Goal: Book appointment/travel/reservation

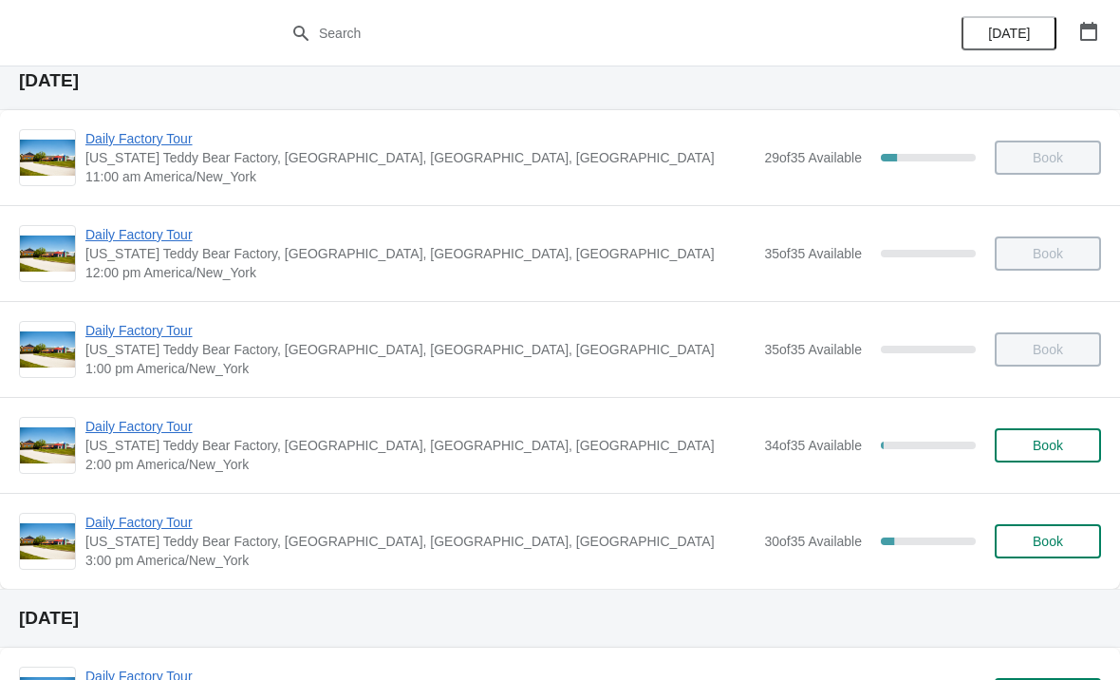
scroll to position [66, 0]
click at [1041, 451] on span "Book" at bounding box center [1048, 444] width 30 height 15
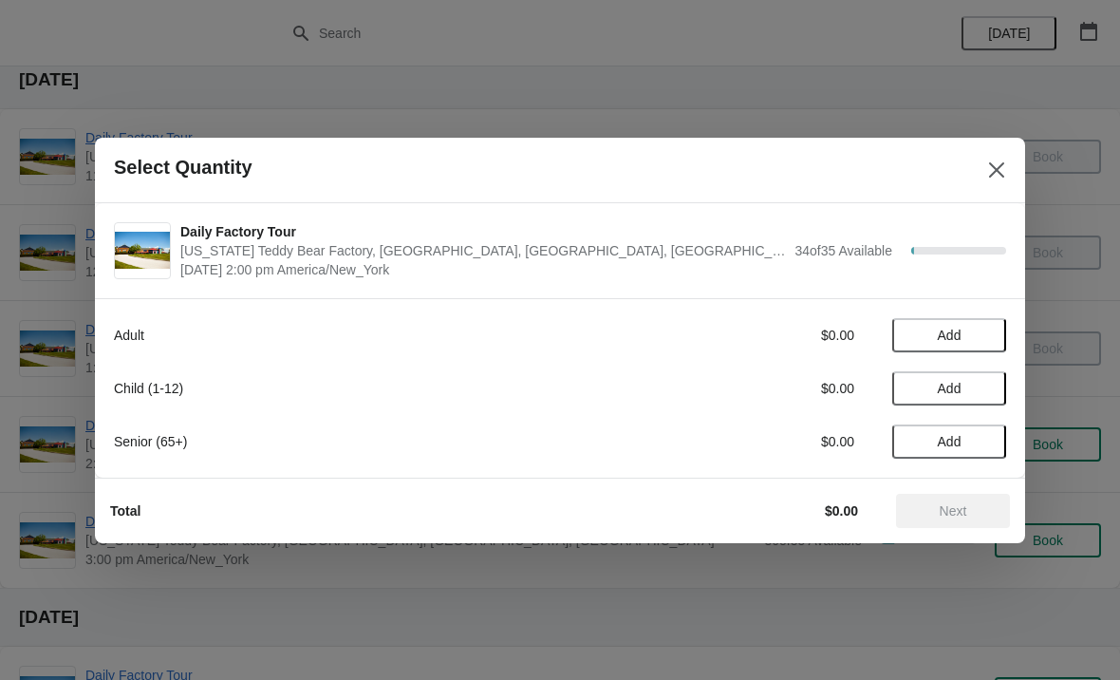
click at [980, 441] on span "Add" at bounding box center [950, 441] width 80 height 15
click at [1003, 439] on div "1" at bounding box center [949, 441] width 114 height 20
click at [985, 441] on icon at bounding box center [982, 441] width 20 height 20
click at [966, 503] on span "Next" at bounding box center [954, 510] width 28 height 15
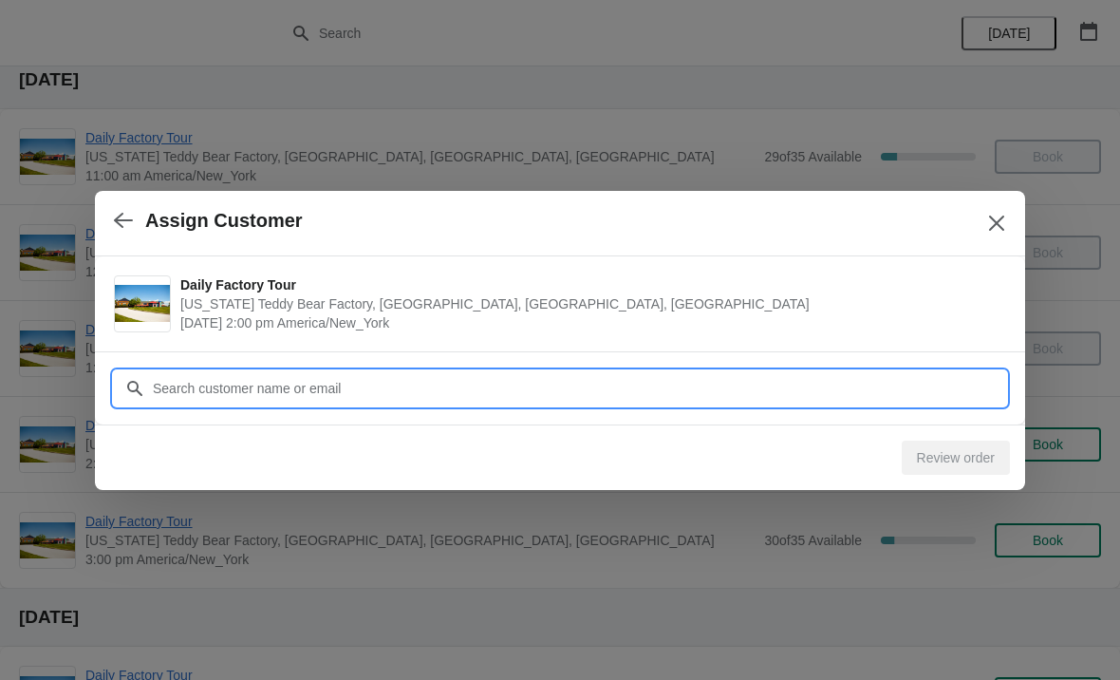
click at [293, 381] on input "Customer" at bounding box center [579, 388] width 854 height 34
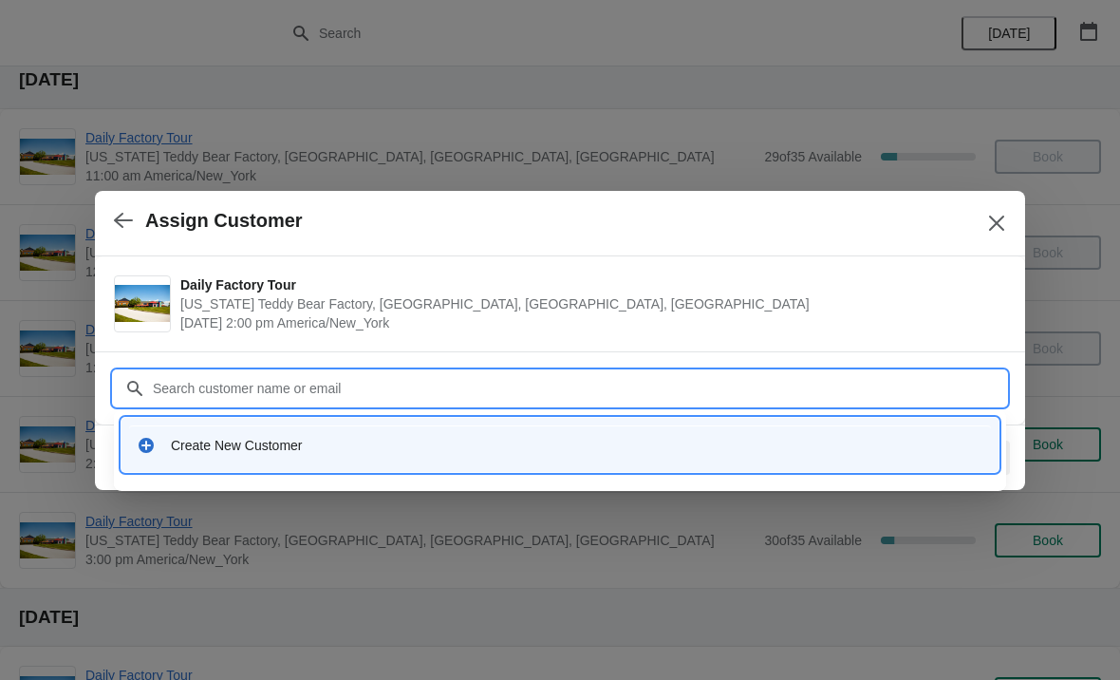
click at [216, 452] on div "Create New Customer" at bounding box center [577, 445] width 813 height 19
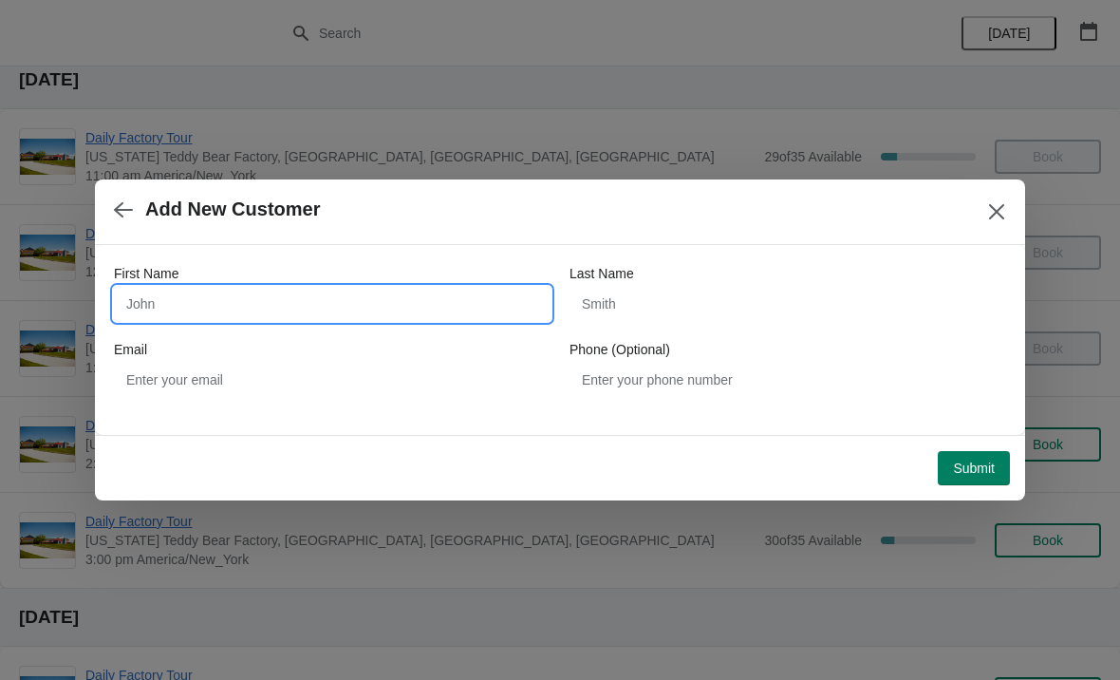
click at [280, 296] on input "First Name" at bounding box center [332, 304] width 437 height 34
type input "Karen"
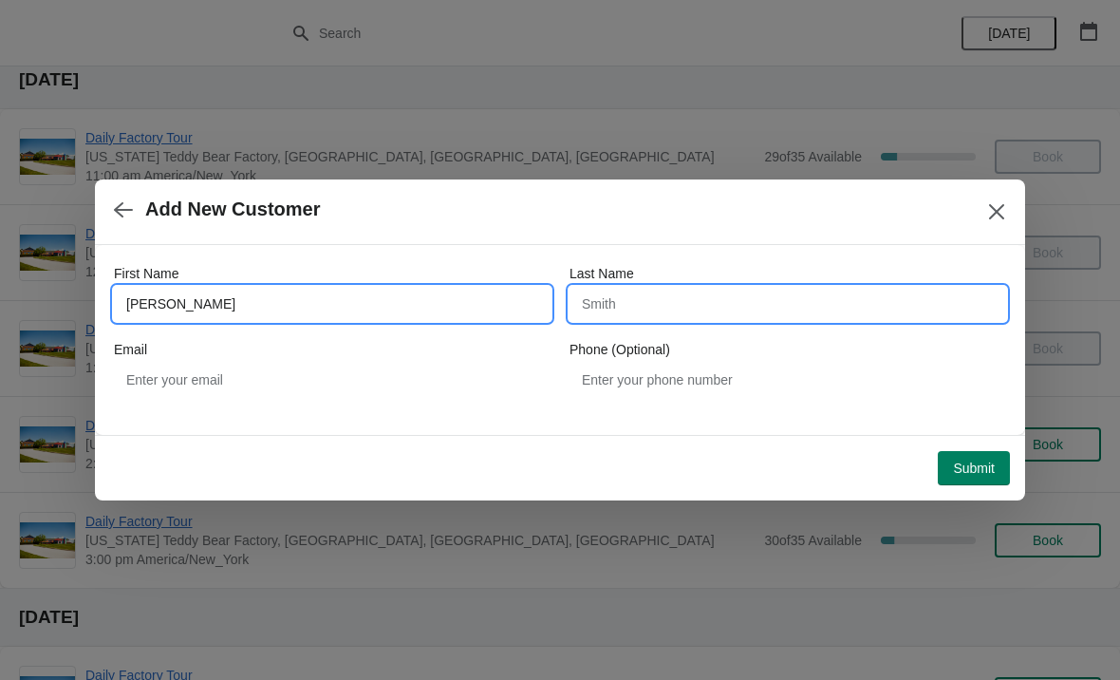
click at [672, 292] on input "Last Name" at bounding box center [788, 304] width 437 height 34
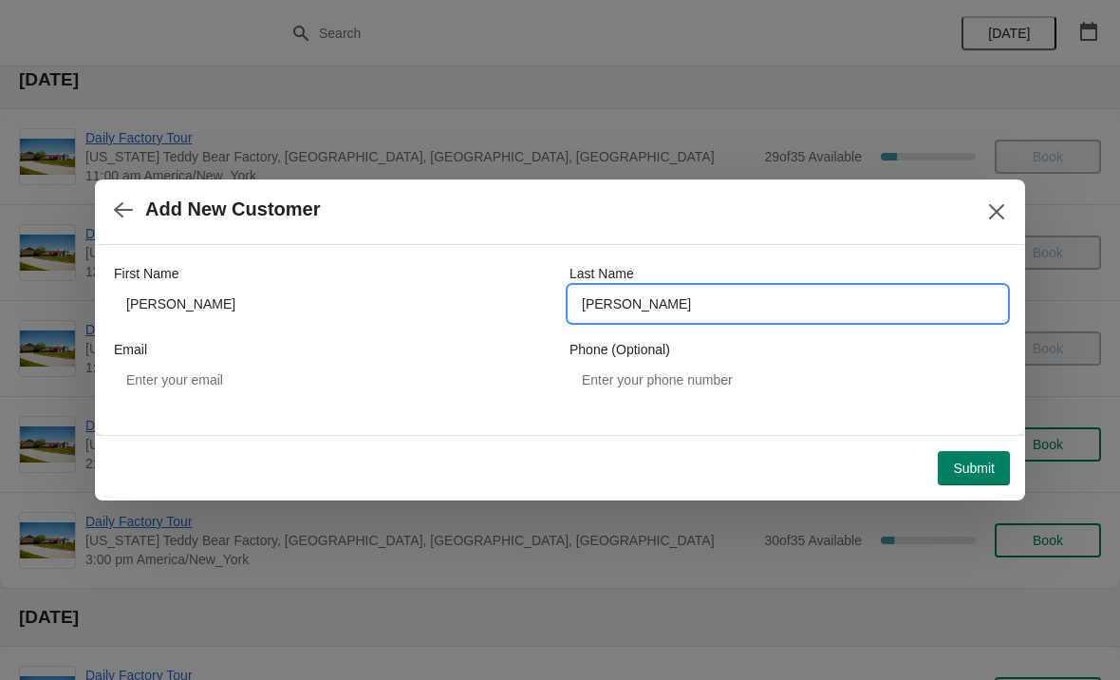
type input "Cooke"
click at [978, 466] on span "Submit" at bounding box center [974, 467] width 42 height 15
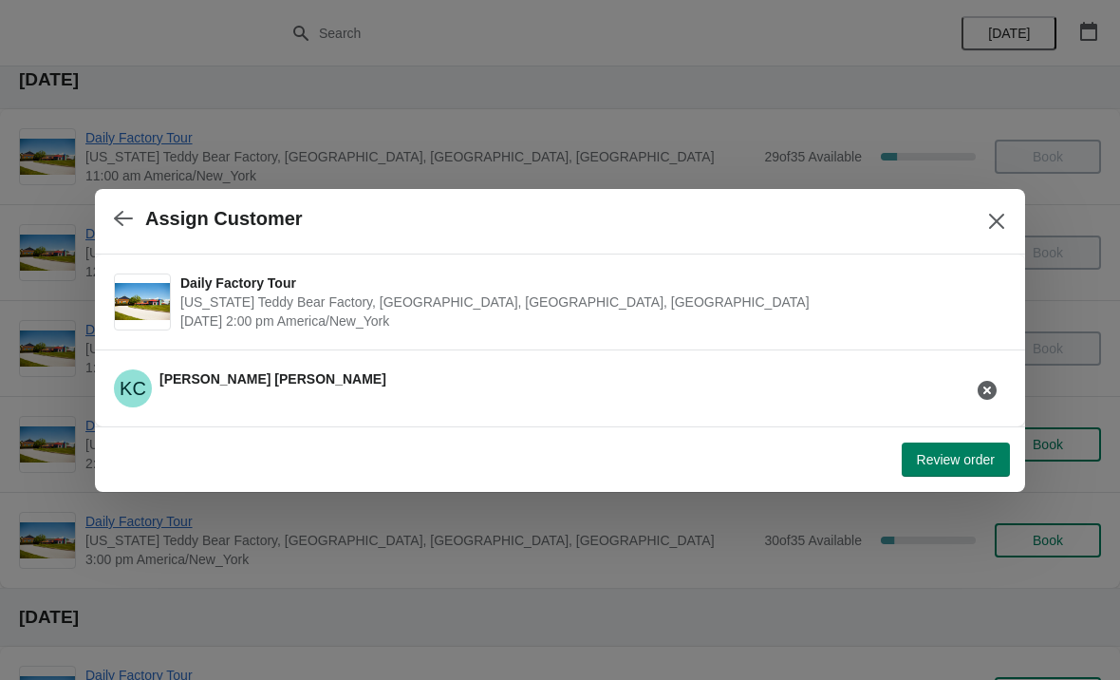
click at [966, 460] on span "Review order" at bounding box center [956, 459] width 78 height 15
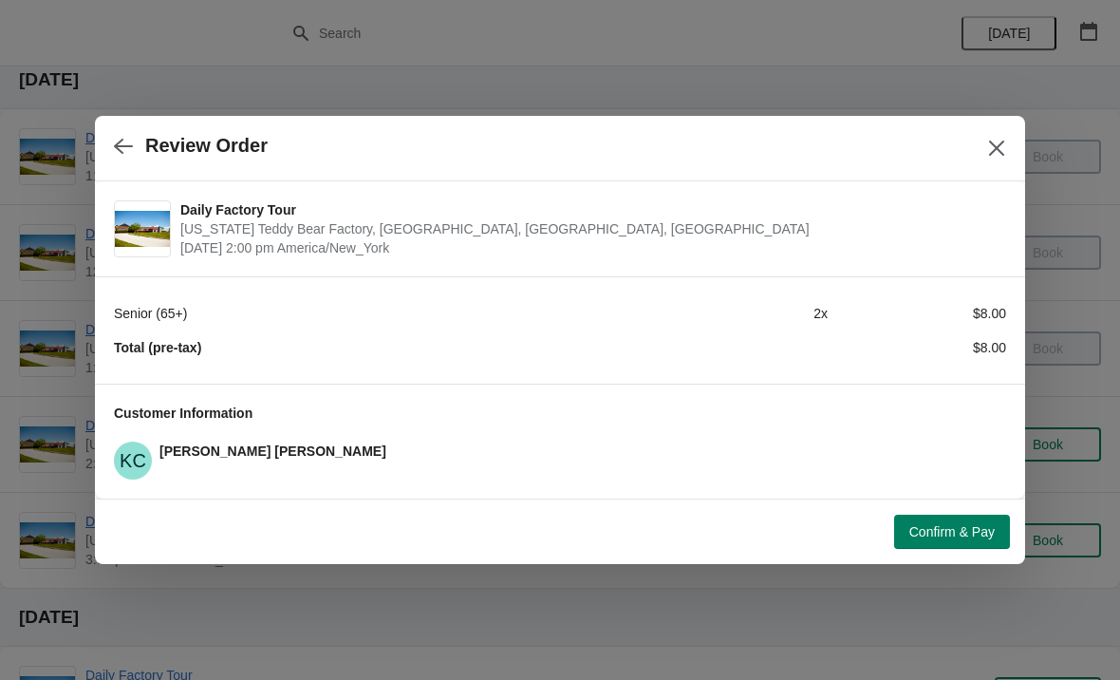
click at [966, 531] on span "Confirm & Pay" at bounding box center [952, 531] width 85 height 15
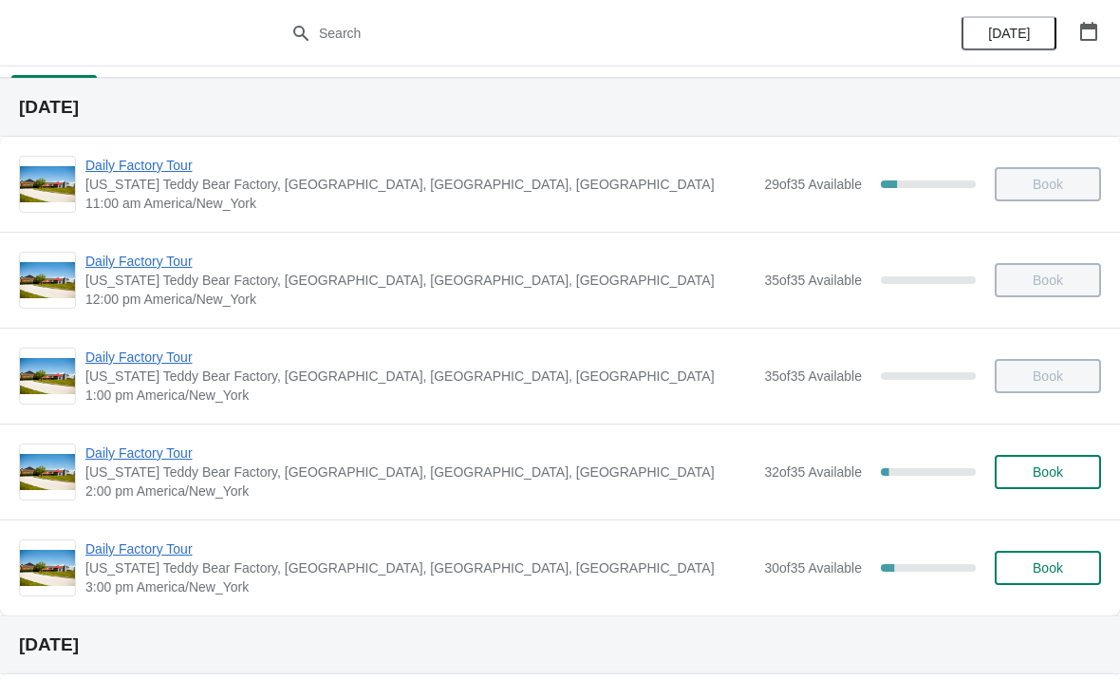
scroll to position [55, 0]
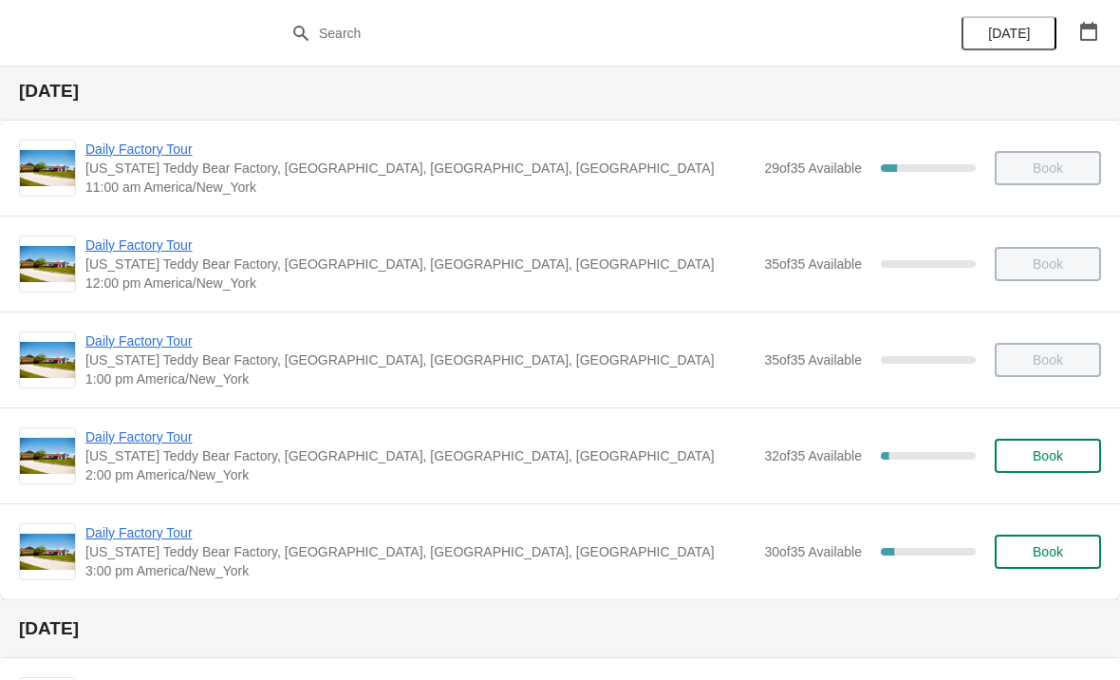
click at [140, 441] on span "Daily Factory Tour" at bounding box center [419, 436] width 669 height 19
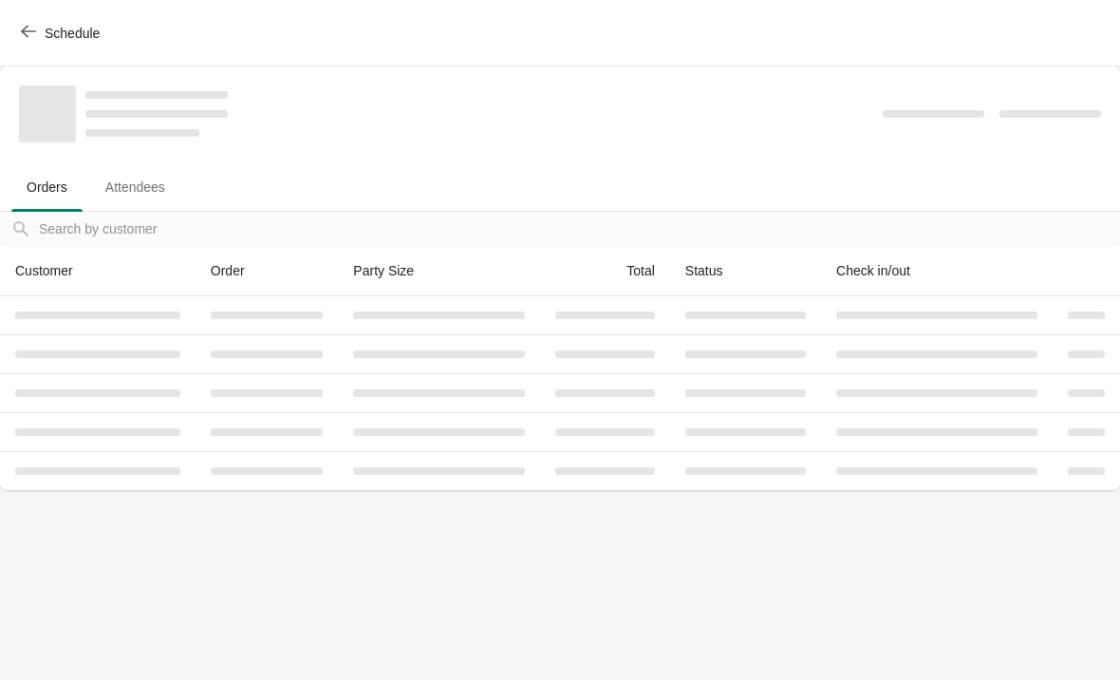
scroll to position [0, 0]
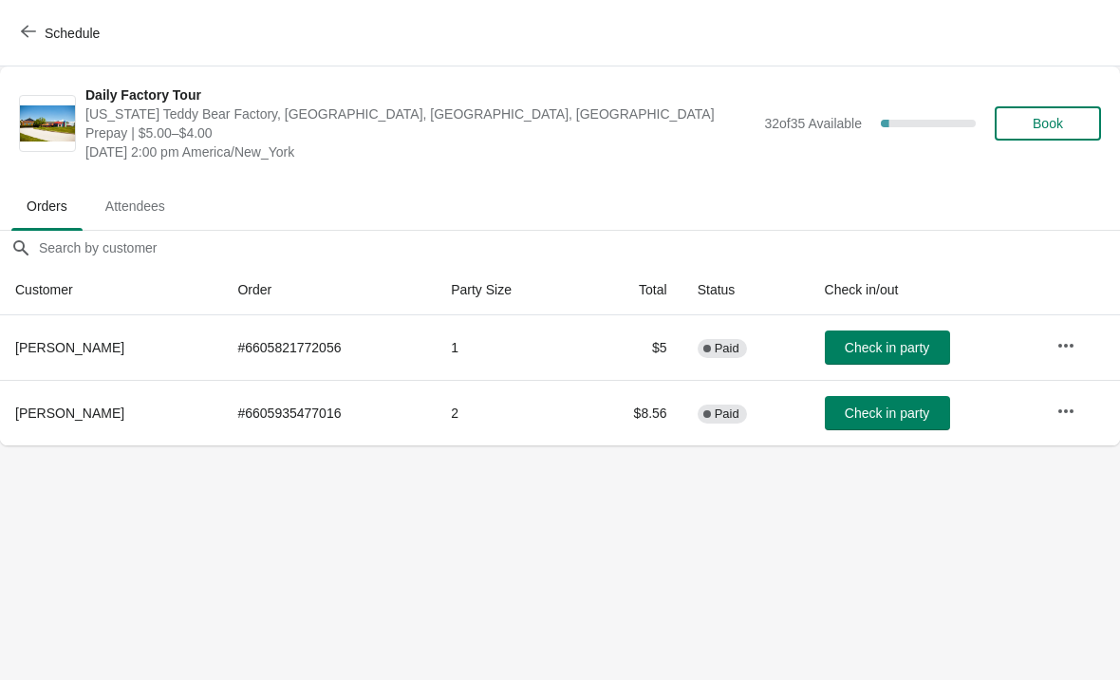
click at [862, 417] on span "Check in party" at bounding box center [887, 412] width 84 height 15
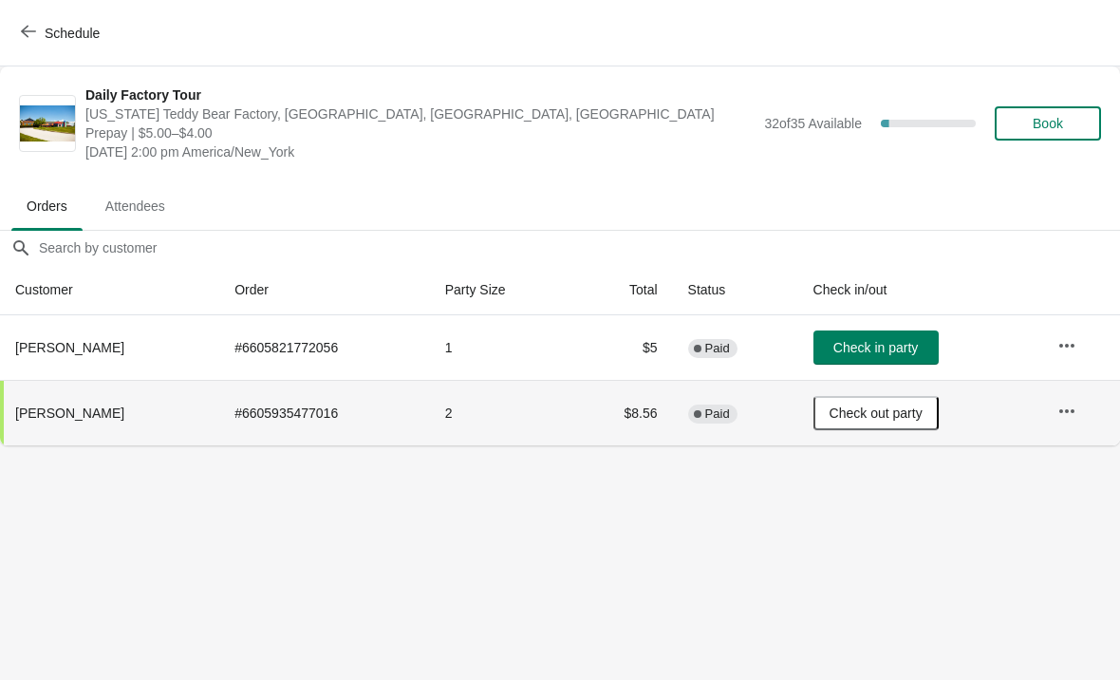
click at [20, 45] on button "Schedule" at bounding box center [61, 33] width 105 height 34
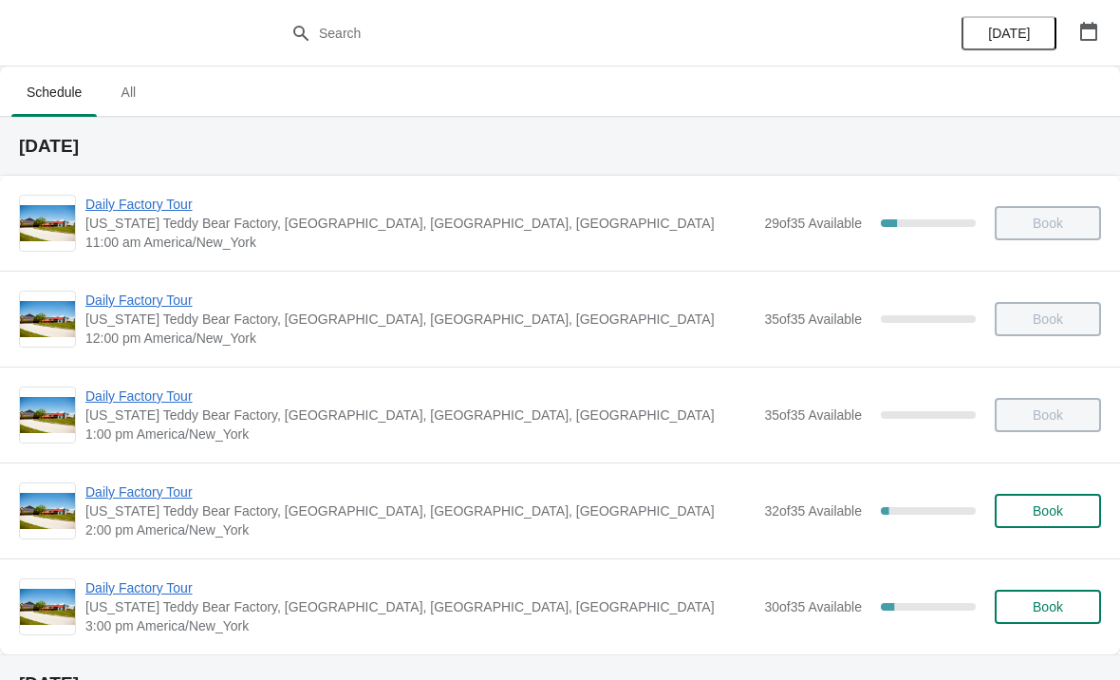
click at [135, 497] on span "Daily Factory Tour" at bounding box center [419, 491] width 669 height 19
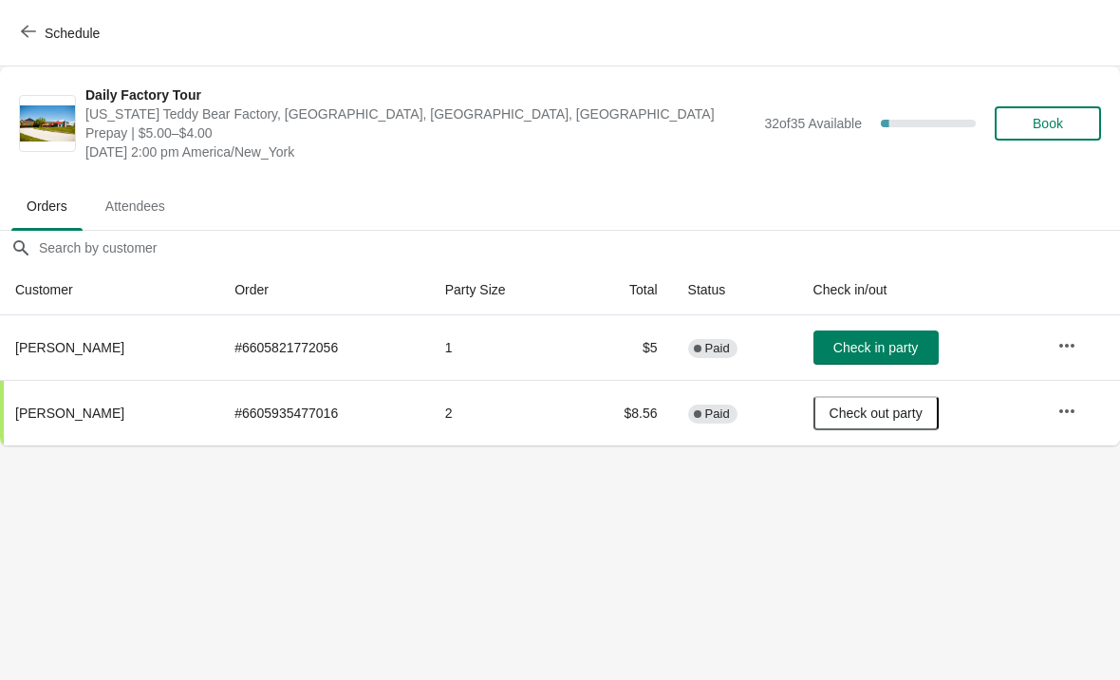
click at [31, 28] on icon "button" at bounding box center [28, 31] width 15 height 15
